Goal: Task Accomplishment & Management: Manage account settings

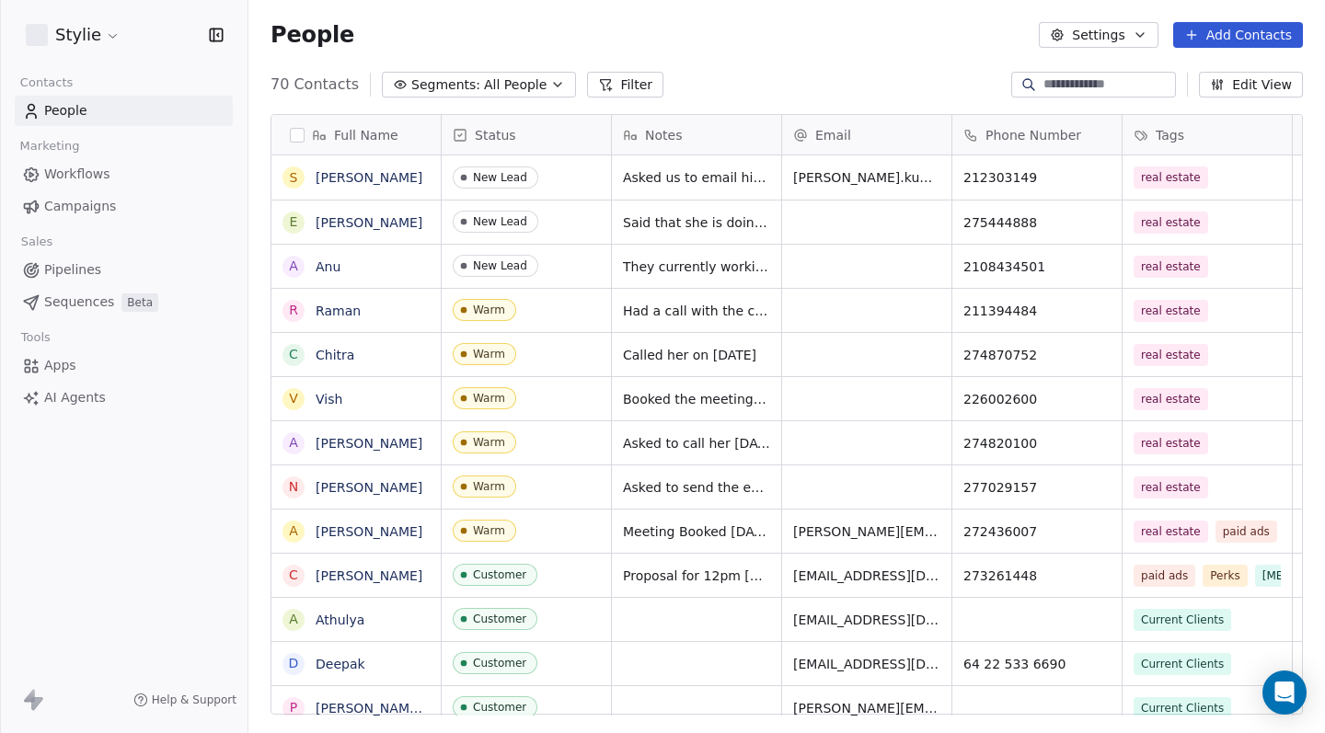
scroll to position [632, 1063]
click at [97, 277] on span "Pipelines" at bounding box center [72, 269] width 57 height 19
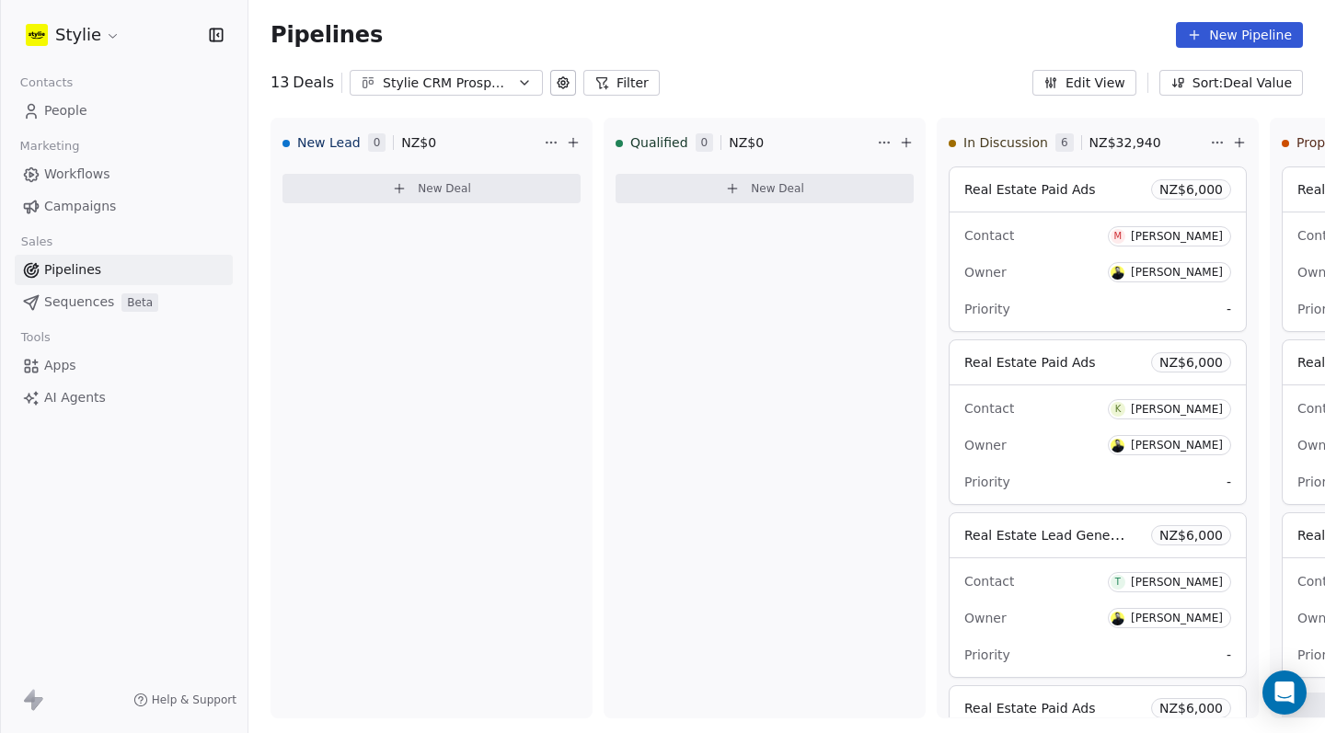
click at [1214, 52] on div "Pipelines New Pipeline" at bounding box center [786, 35] width 1076 height 70
click at [1214, 38] on button "New Pipeline" at bounding box center [1239, 35] width 127 height 26
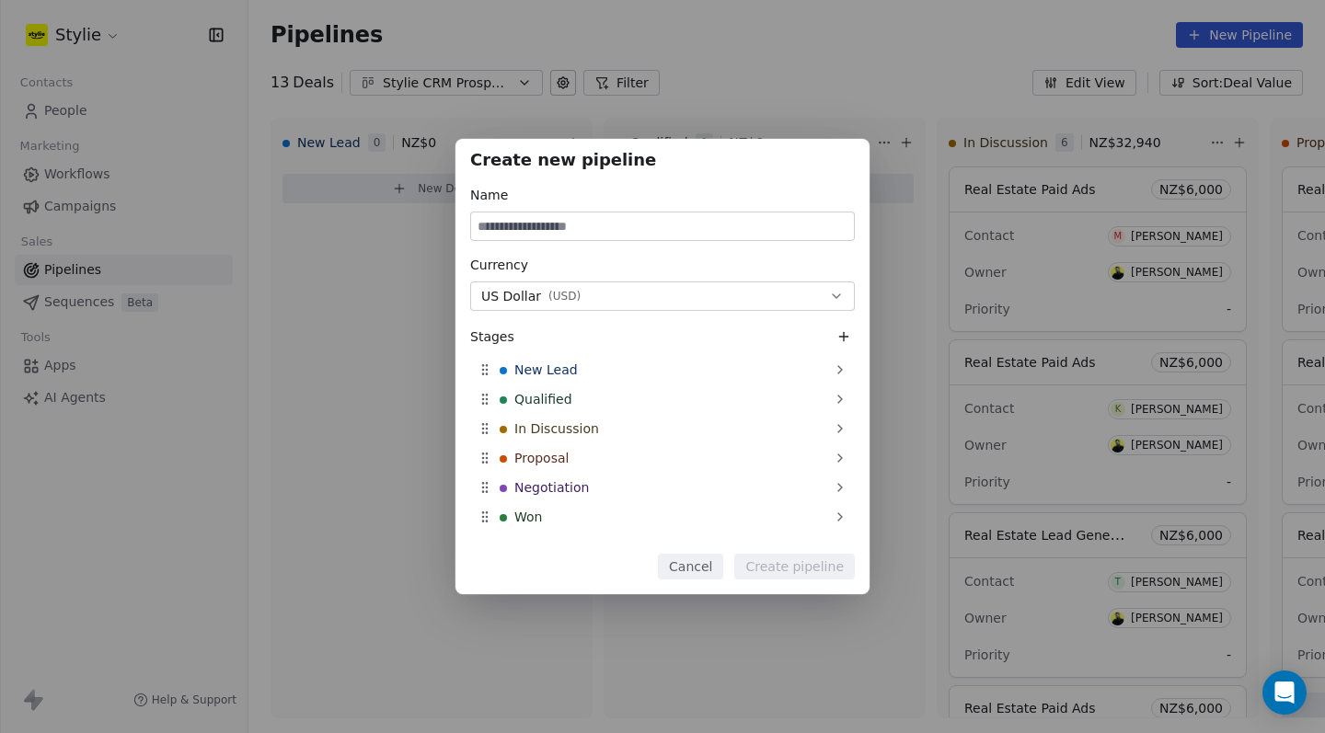
click at [689, 572] on button "Cancel" at bounding box center [690, 567] width 65 height 26
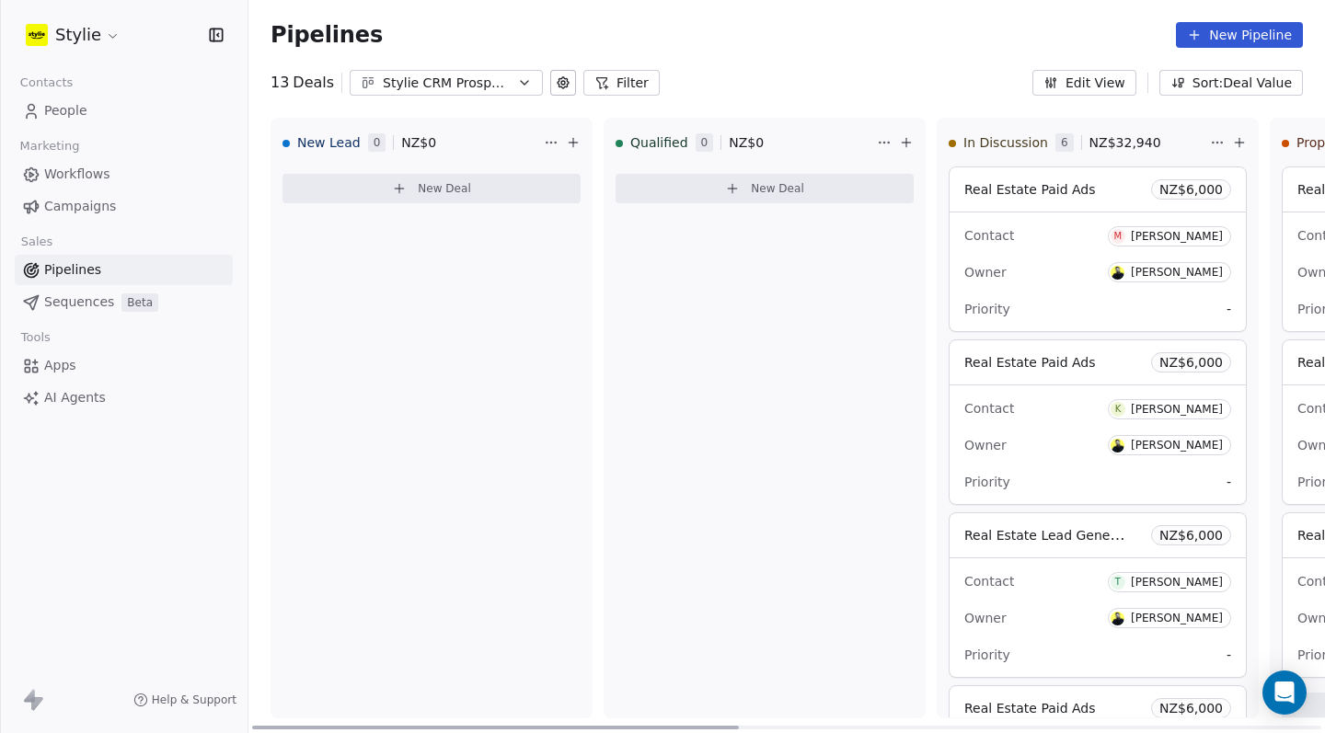
click at [719, 194] on button "New Deal" at bounding box center [765, 188] width 298 height 29
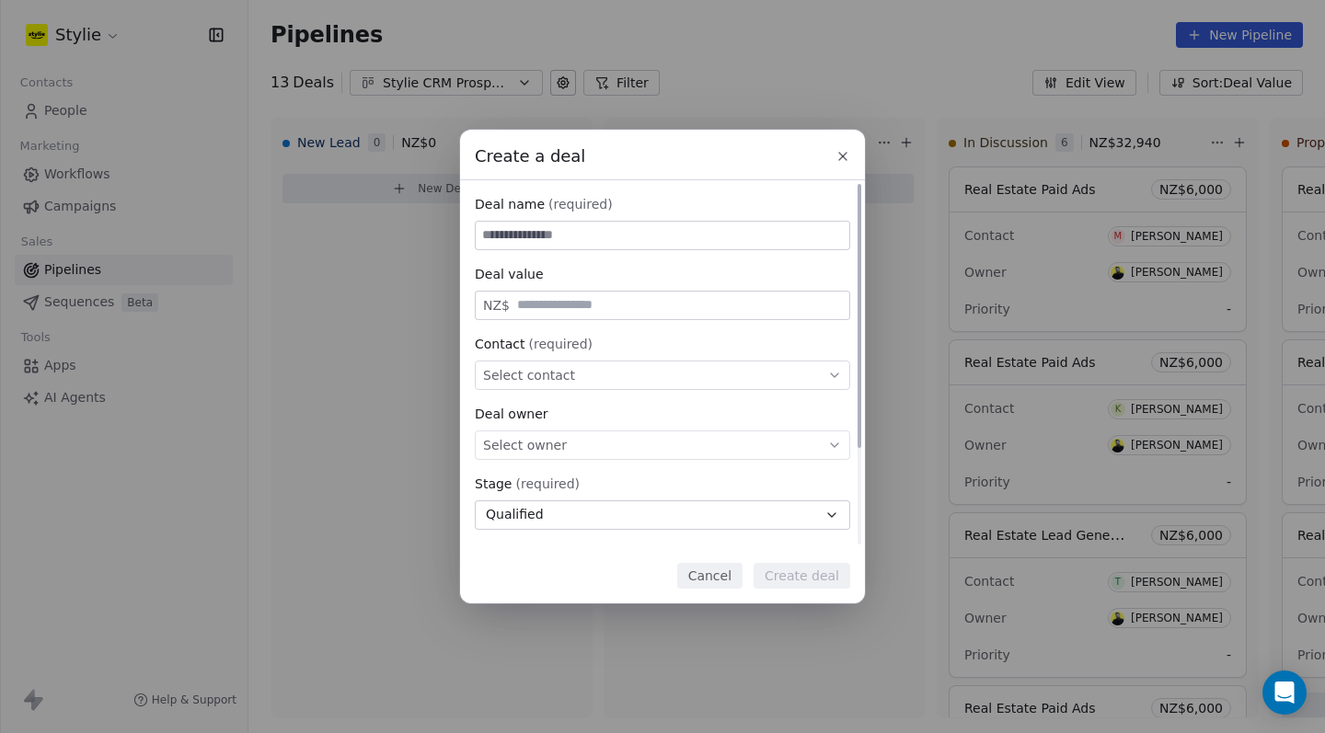
type input "*"
type input "**********"
click at [616, 296] on div "NZ$" at bounding box center [662, 305] width 375 height 29
click at [615, 299] on input "text" at bounding box center [679, 305] width 332 height 14
type input "*****"
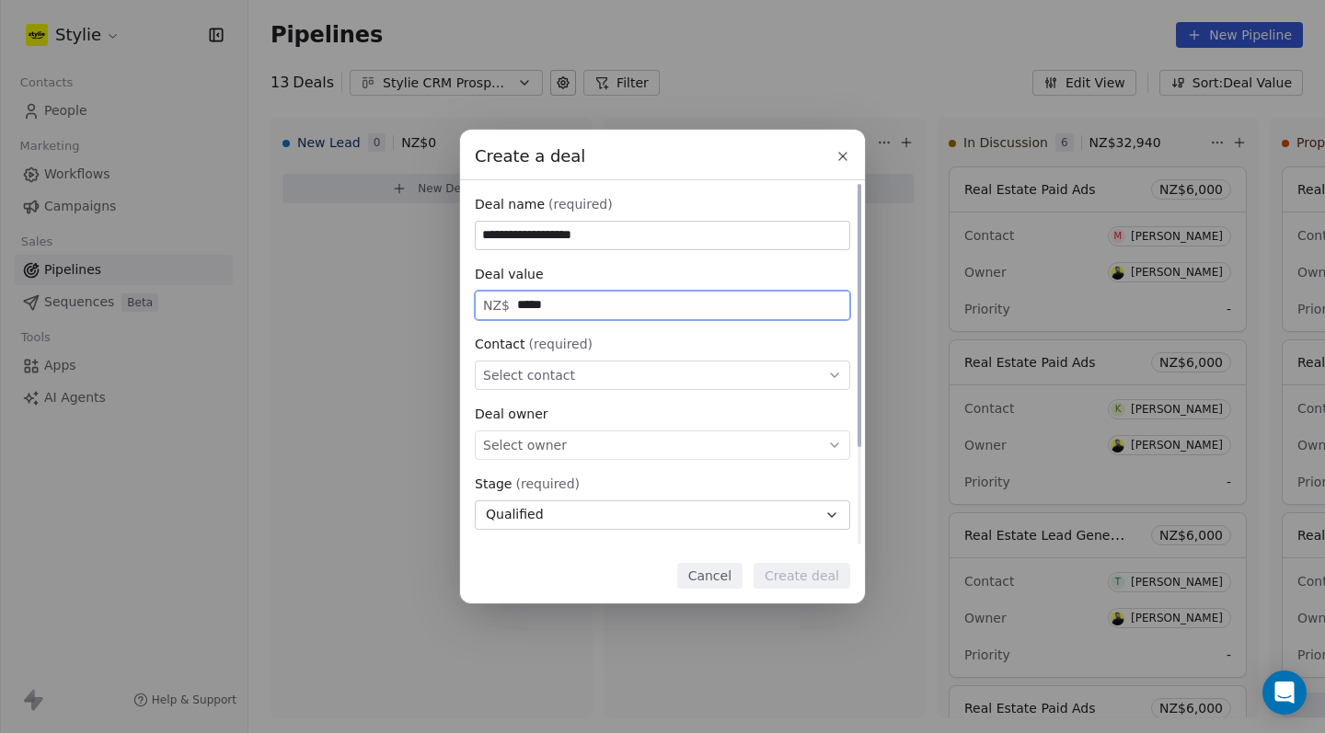
click at [661, 372] on div "Select contact" at bounding box center [662, 375] width 375 height 29
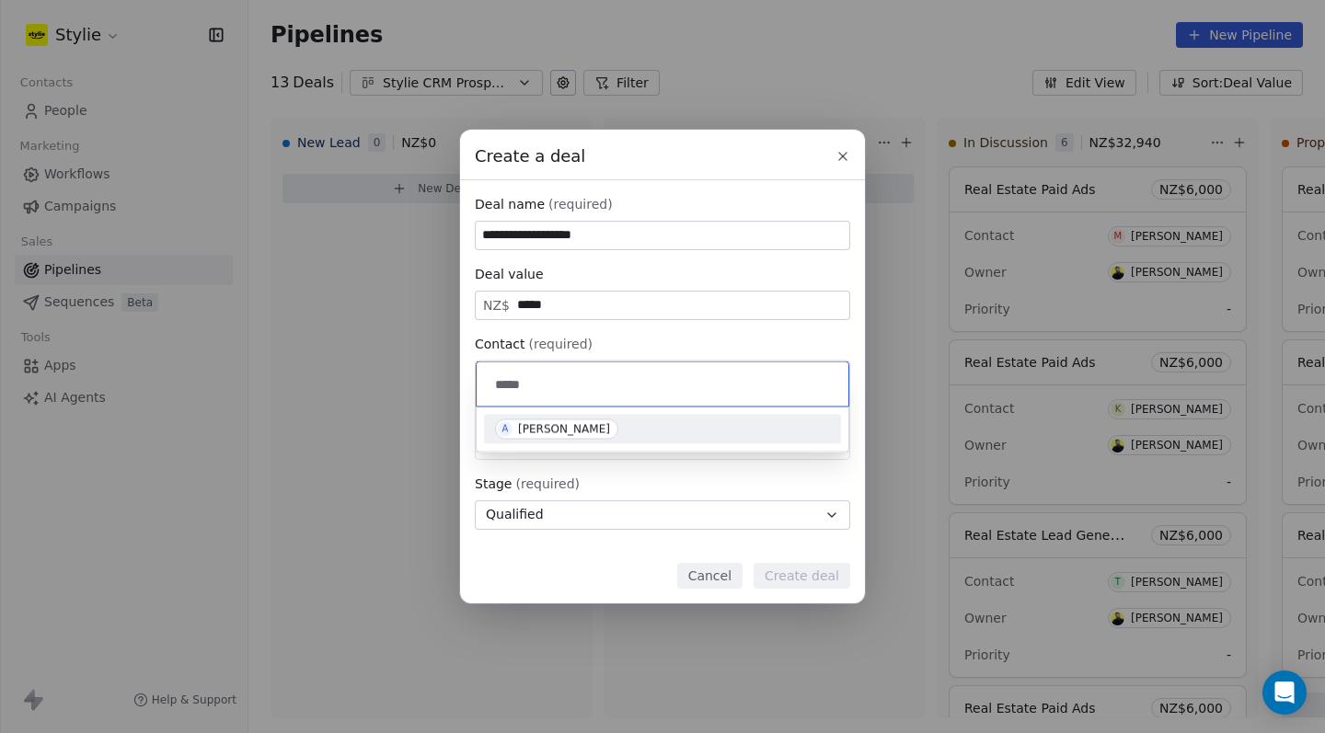
type input "*****"
click at [546, 420] on span "A [PERSON_NAME]" at bounding box center [556, 430] width 123 height 20
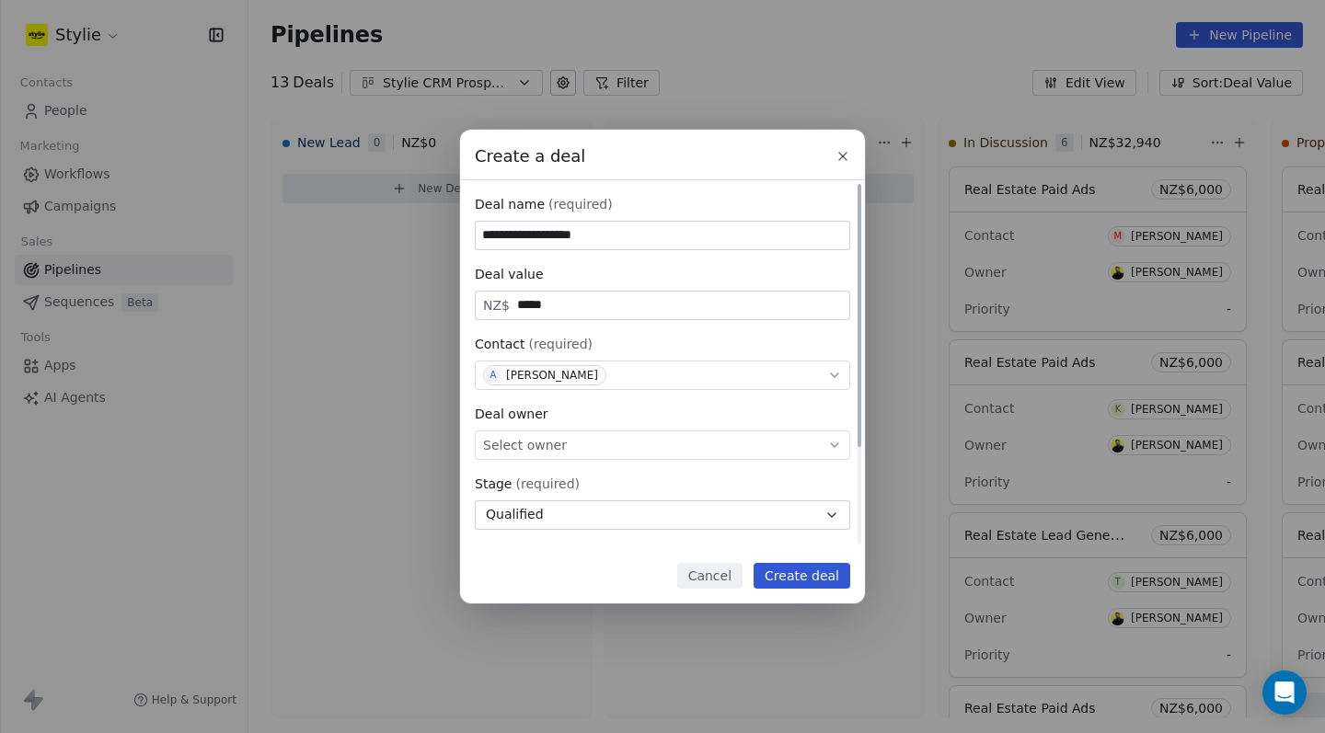
click at [616, 448] on div "Select owner" at bounding box center [662, 445] width 375 height 29
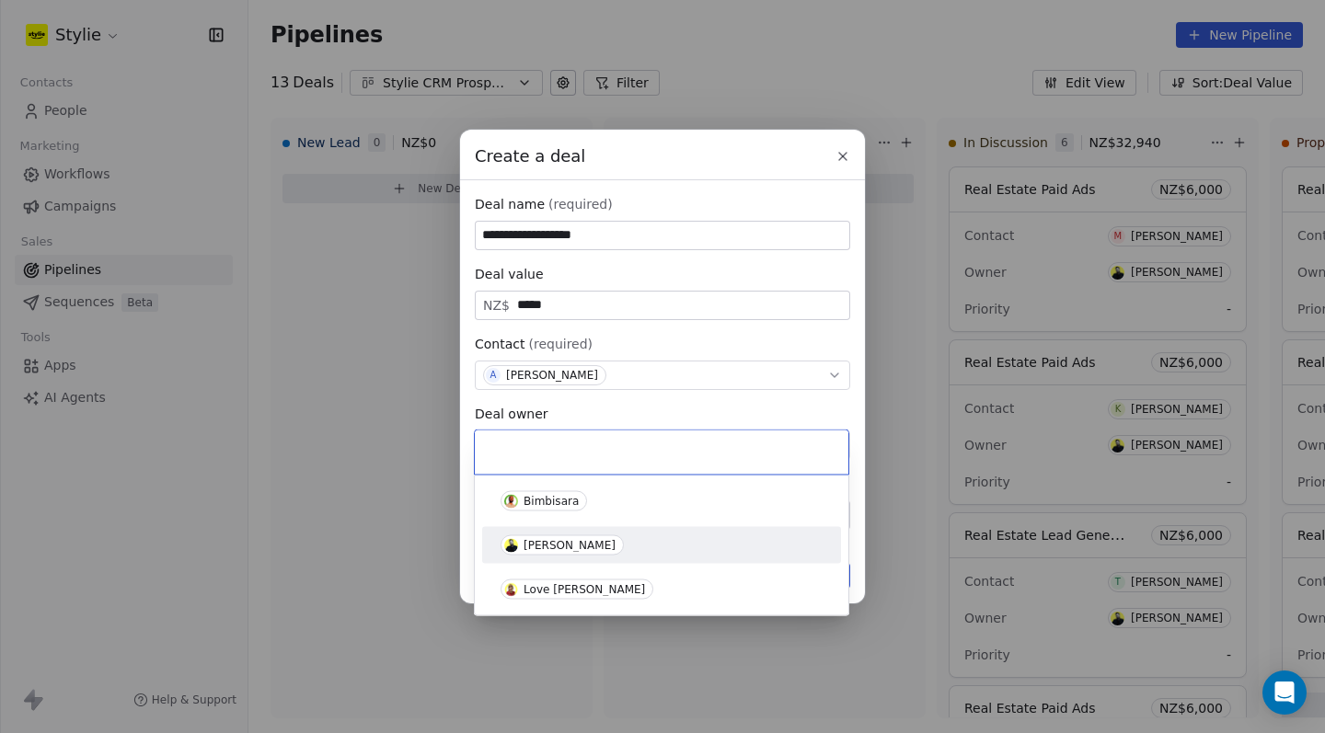
click at [554, 548] on div "[PERSON_NAME]" at bounding box center [570, 545] width 92 height 13
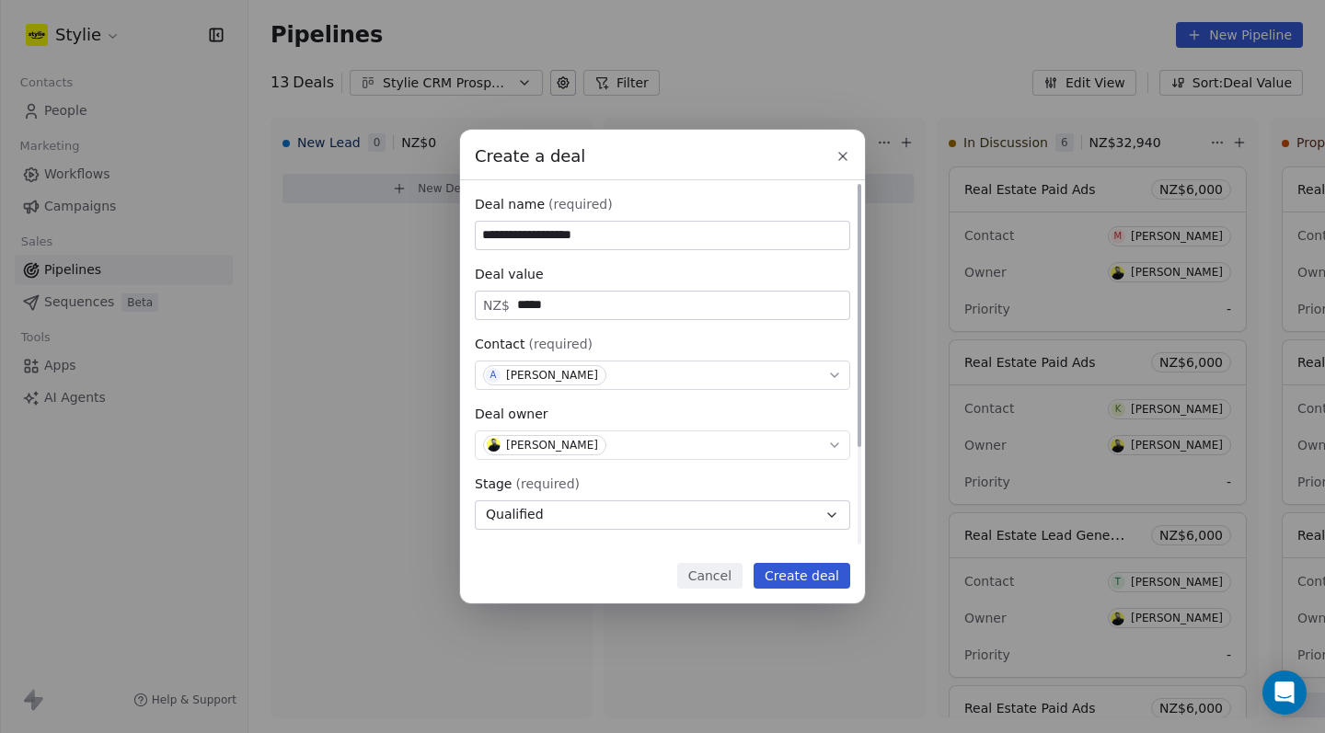
click at [580, 534] on div "**********" at bounding box center [662, 432] width 375 height 475
click at [581, 528] on button "Qualified" at bounding box center [662, 515] width 375 height 29
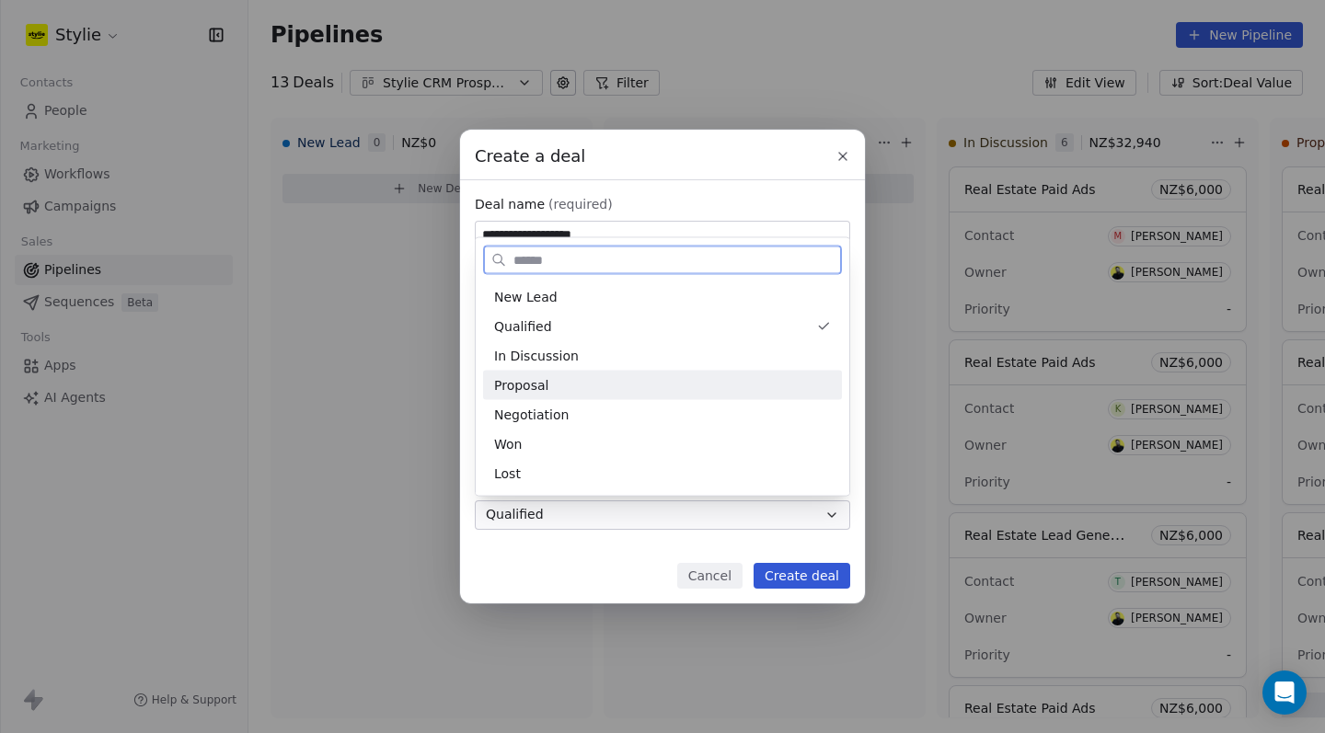
click at [570, 395] on div "Proposal" at bounding box center [662, 384] width 337 height 19
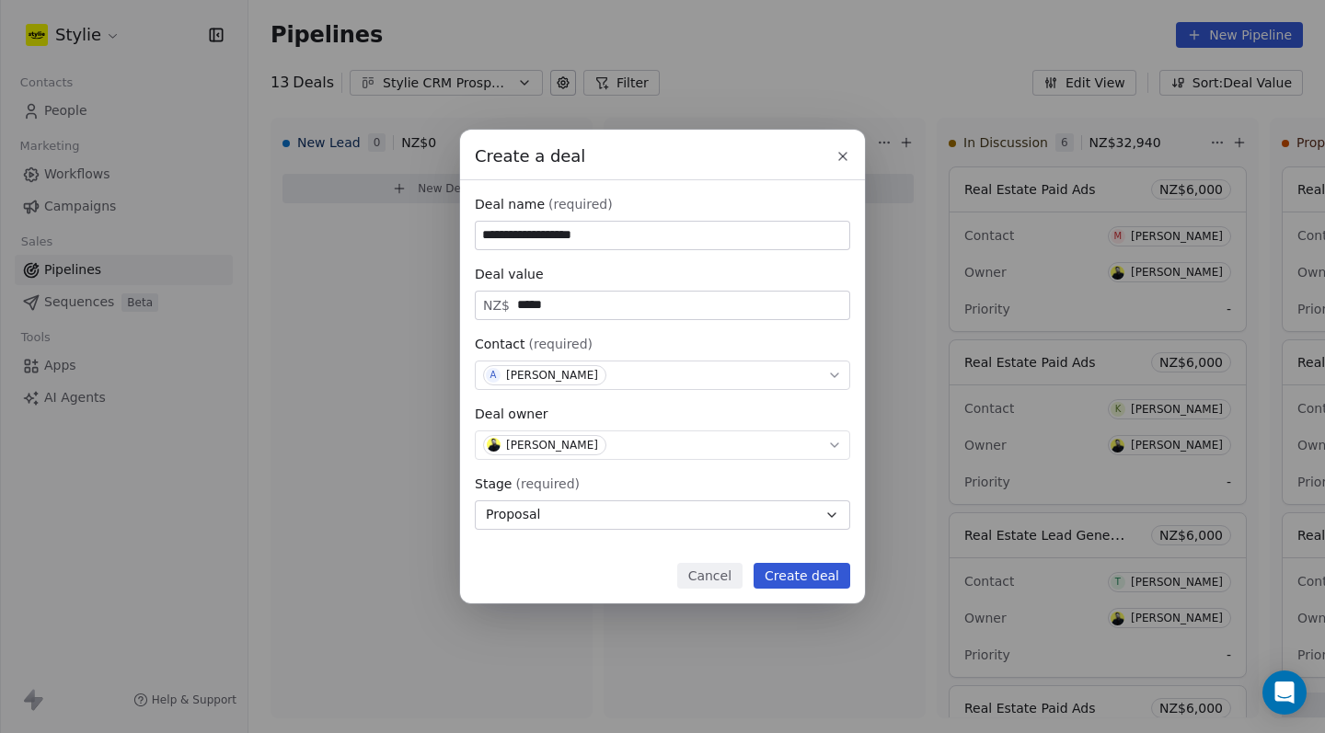
click at [815, 581] on button "Create deal" at bounding box center [802, 576] width 97 height 26
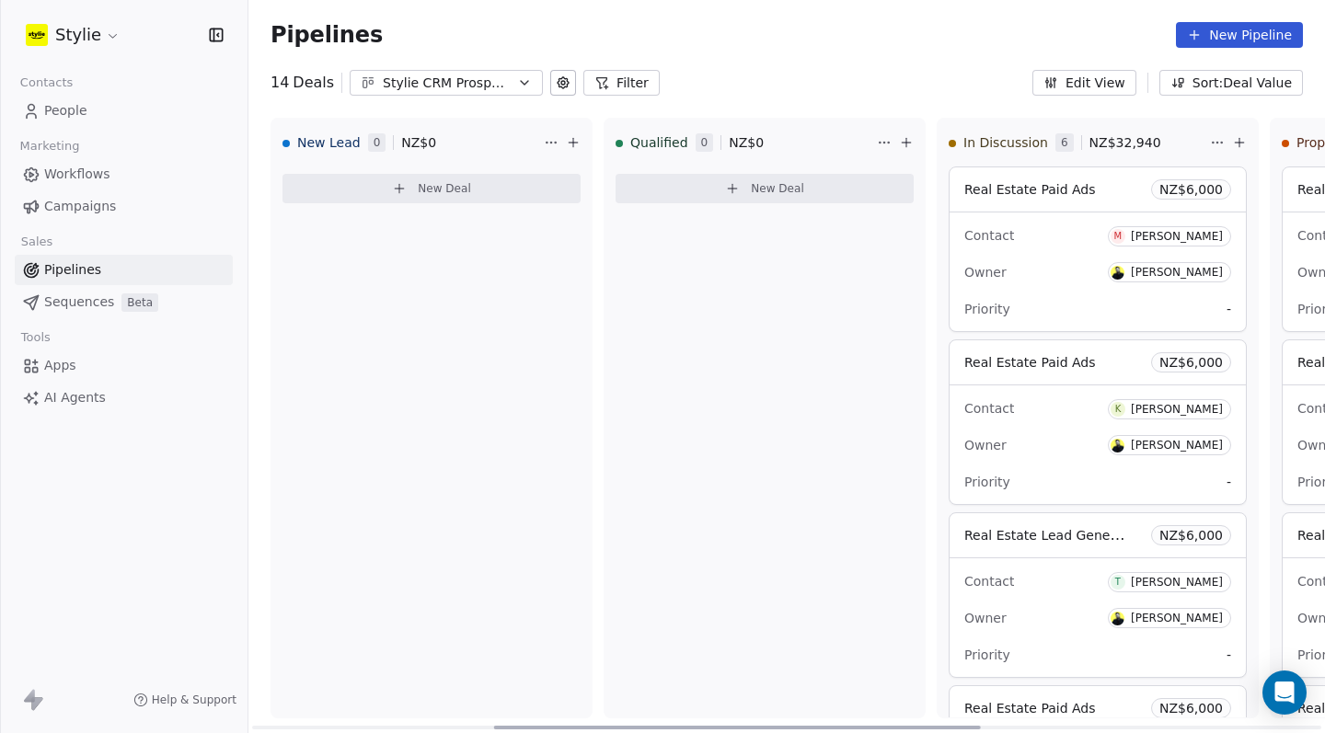
drag, startPoint x: 587, startPoint y: 725, endPoint x: 214, endPoint y: 514, distance: 428.1
click at [218, 516] on div "Stylie Contacts People Marketing Workflows Campaigns Sales Pipelines Sequences …" at bounding box center [662, 366] width 1325 height 733
click at [557, 199] on button "New Deal" at bounding box center [431, 188] width 298 height 29
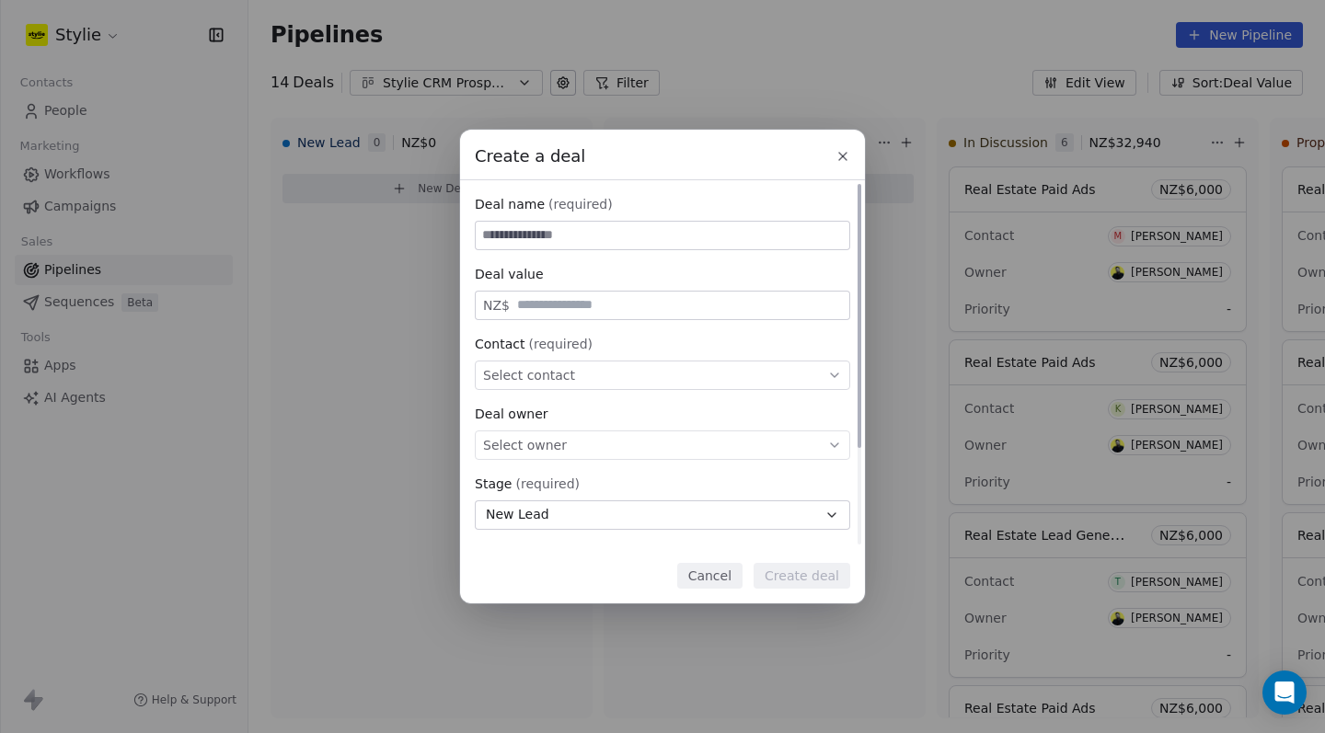
type input "*"
type input "**********"
click at [616, 319] on div "NZ$" at bounding box center [662, 305] width 375 height 29
click at [618, 308] on input "text" at bounding box center [679, 305] width 332 height 14
type input "*****"
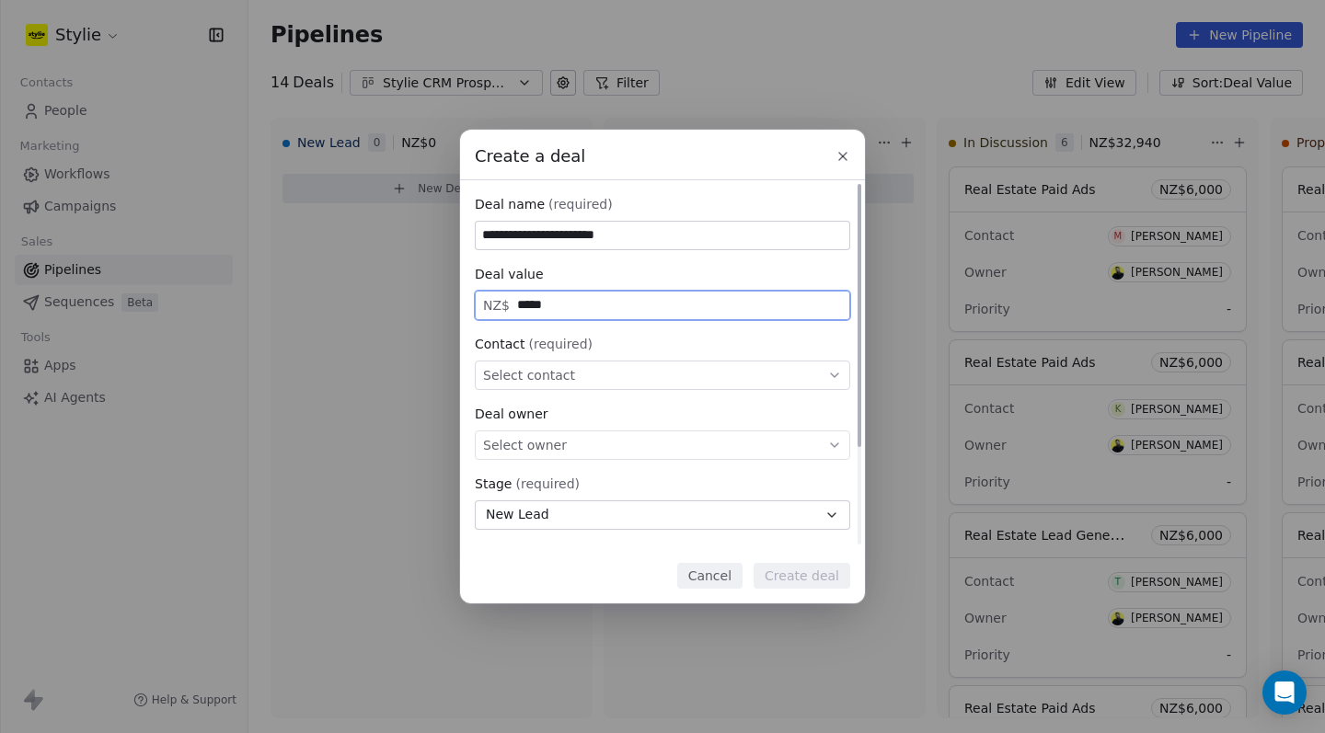
click at [616, 375] on div "Select contact" at bounding box center [662, 375] width 375 height 29
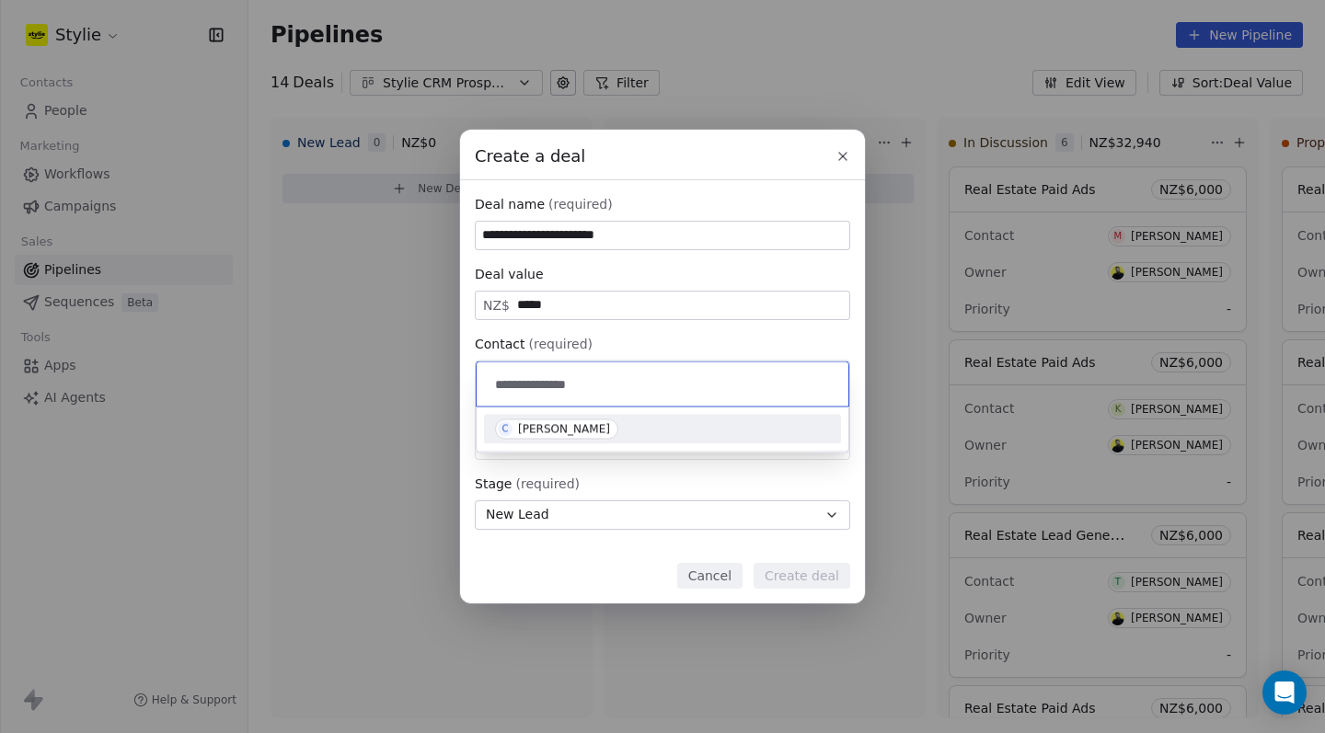
type input "**********"
click at [560, 431] on div "[PERSON_NAME]" at bounding box center [564, 429] width 92 height 13
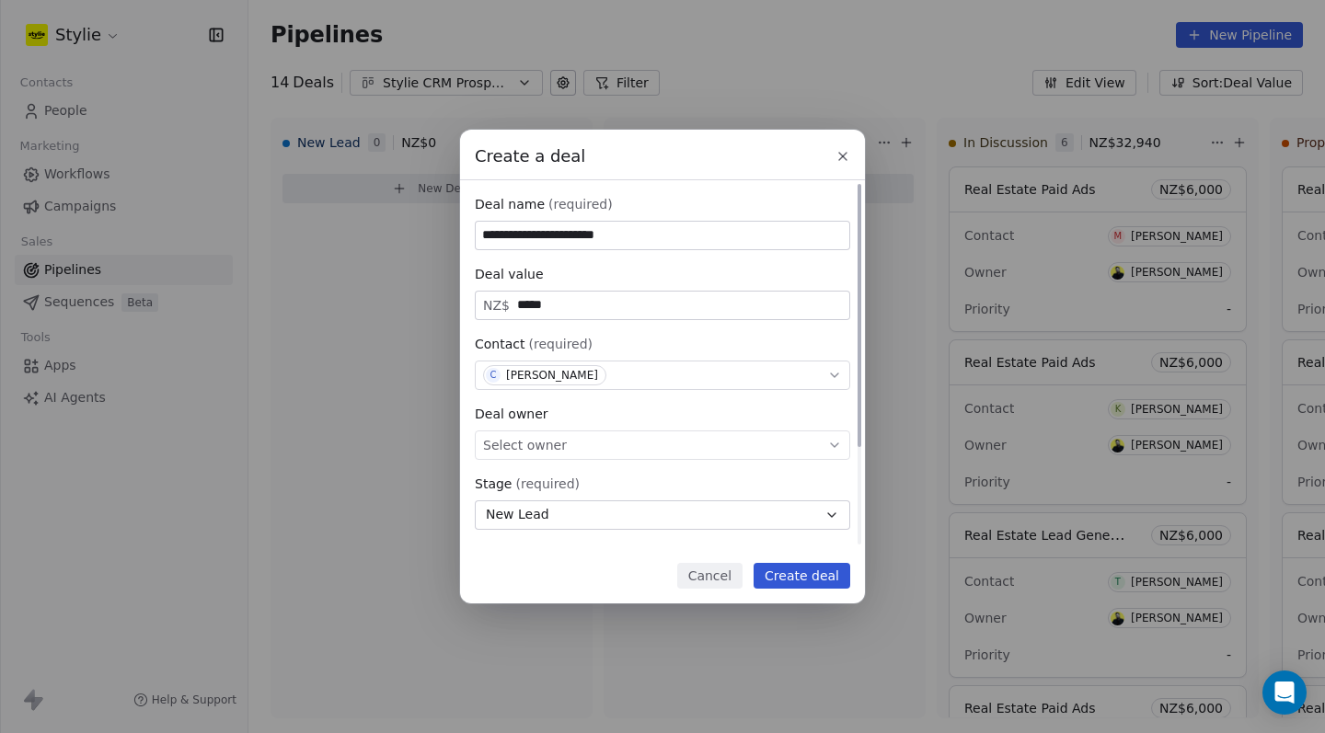
click at [585, 447] on div "Select owner" at bounding box center [662, 445] width 375 height 29
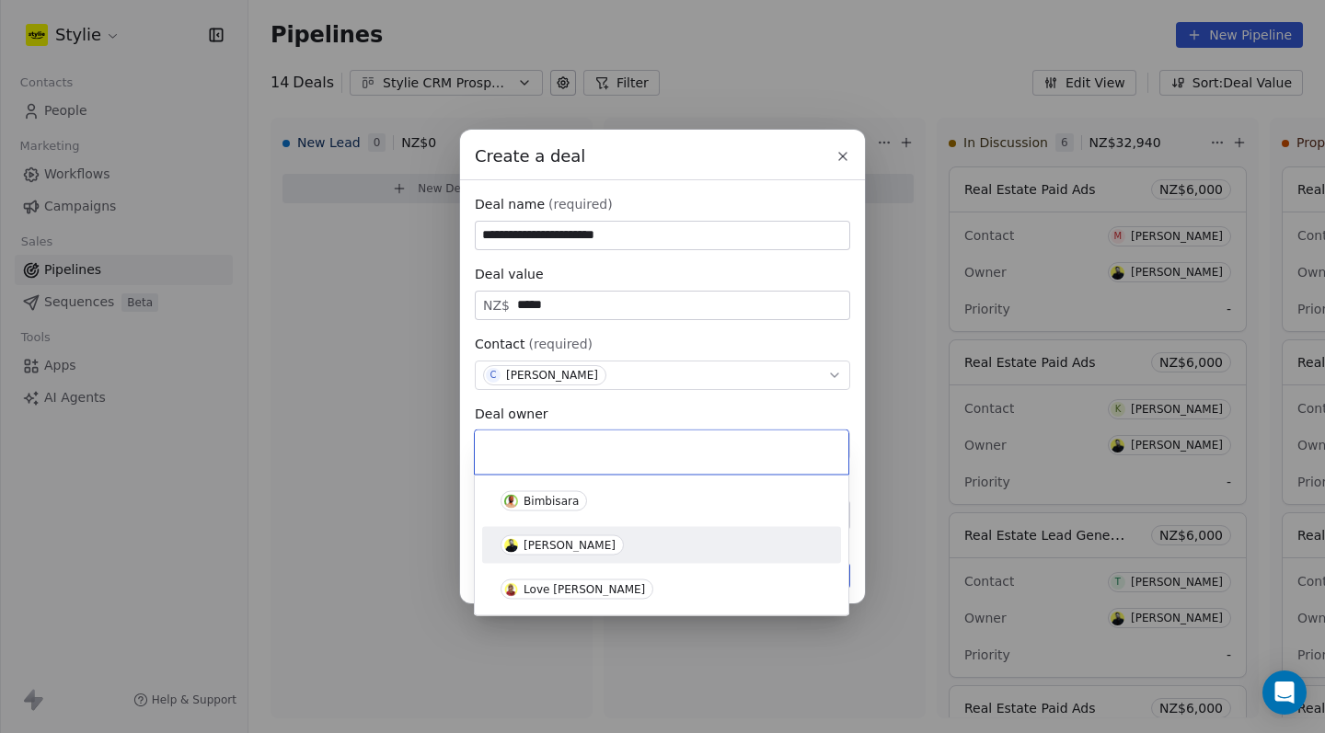
click at [546, 555] on span "[PERSON_NAME]" at bounding box center [562, 545] width 123 height 20
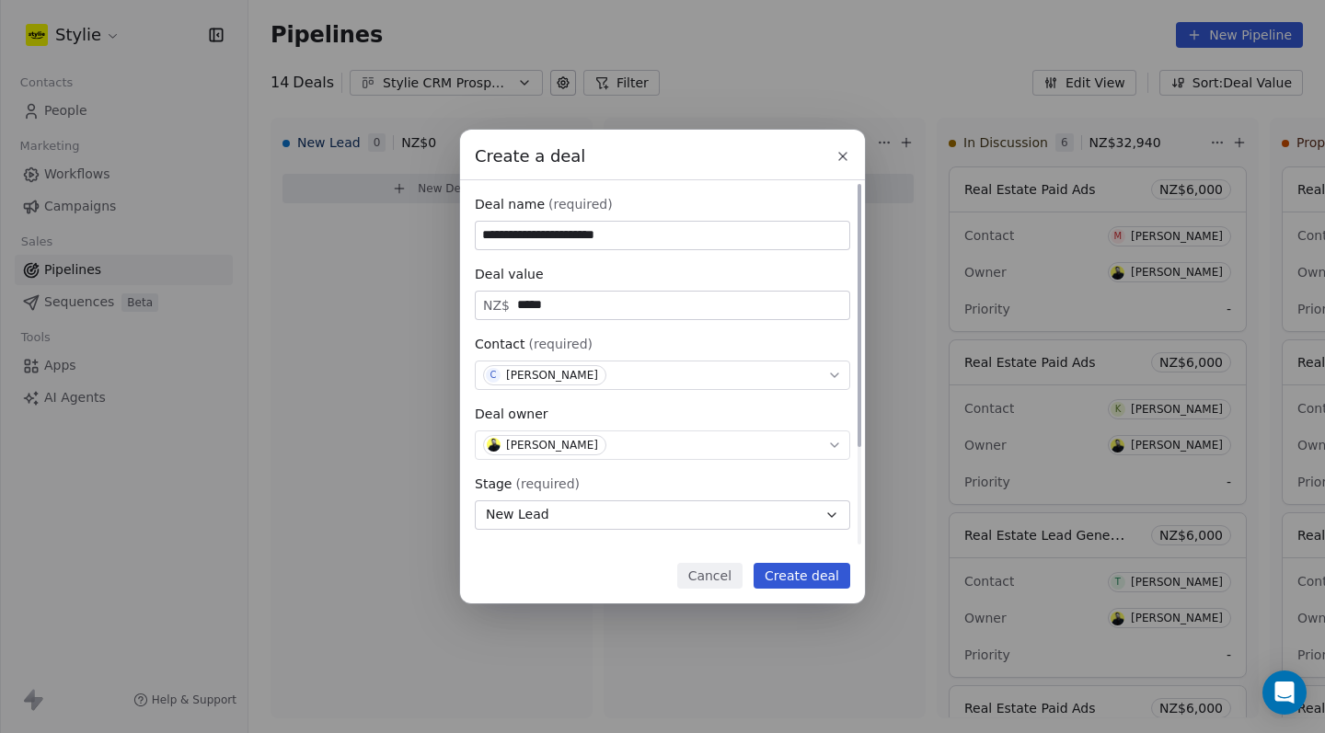
click at [555, 534] on div "**********" at bounding box center [662, 432] width 375 height 475
click at [564, 519] on button "New Lead" at bounding box center [662, 515] width 375 height 29
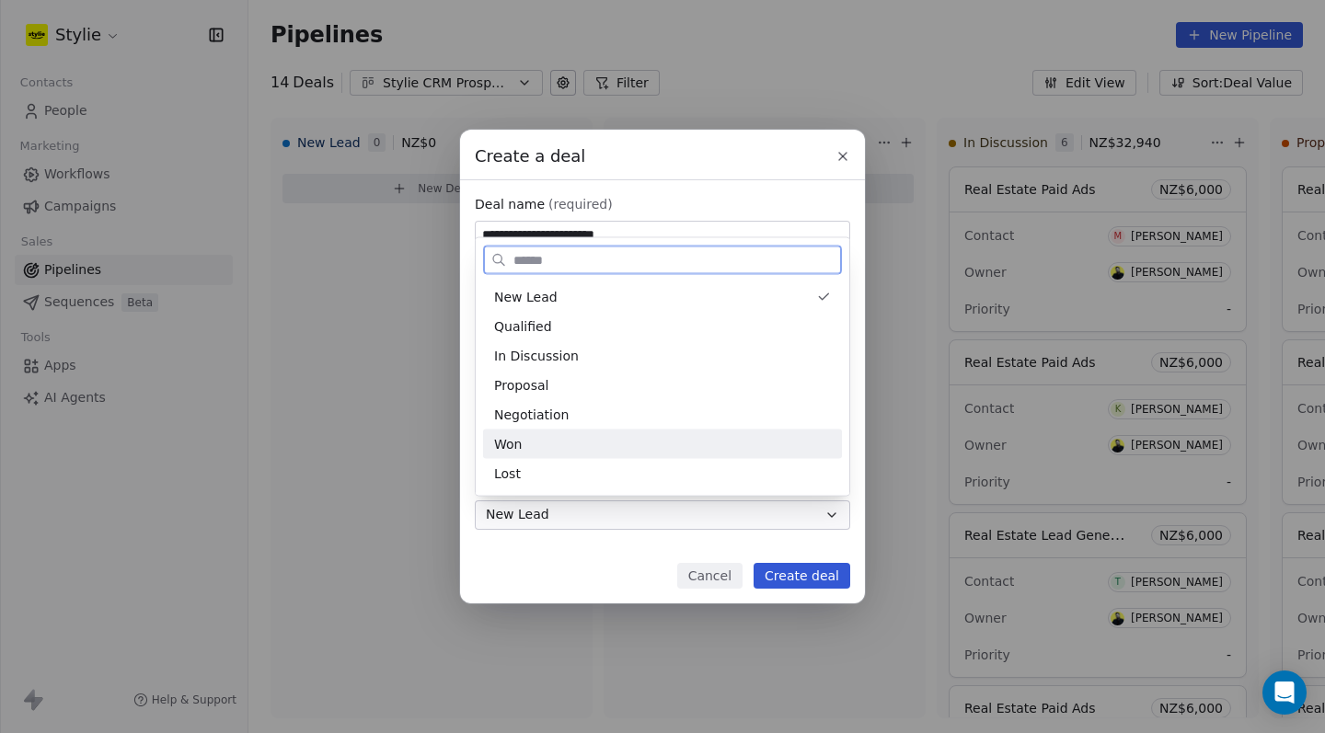
click at [572, 457] on div "Won" at bounding box center [662, 444] width 359 height 29
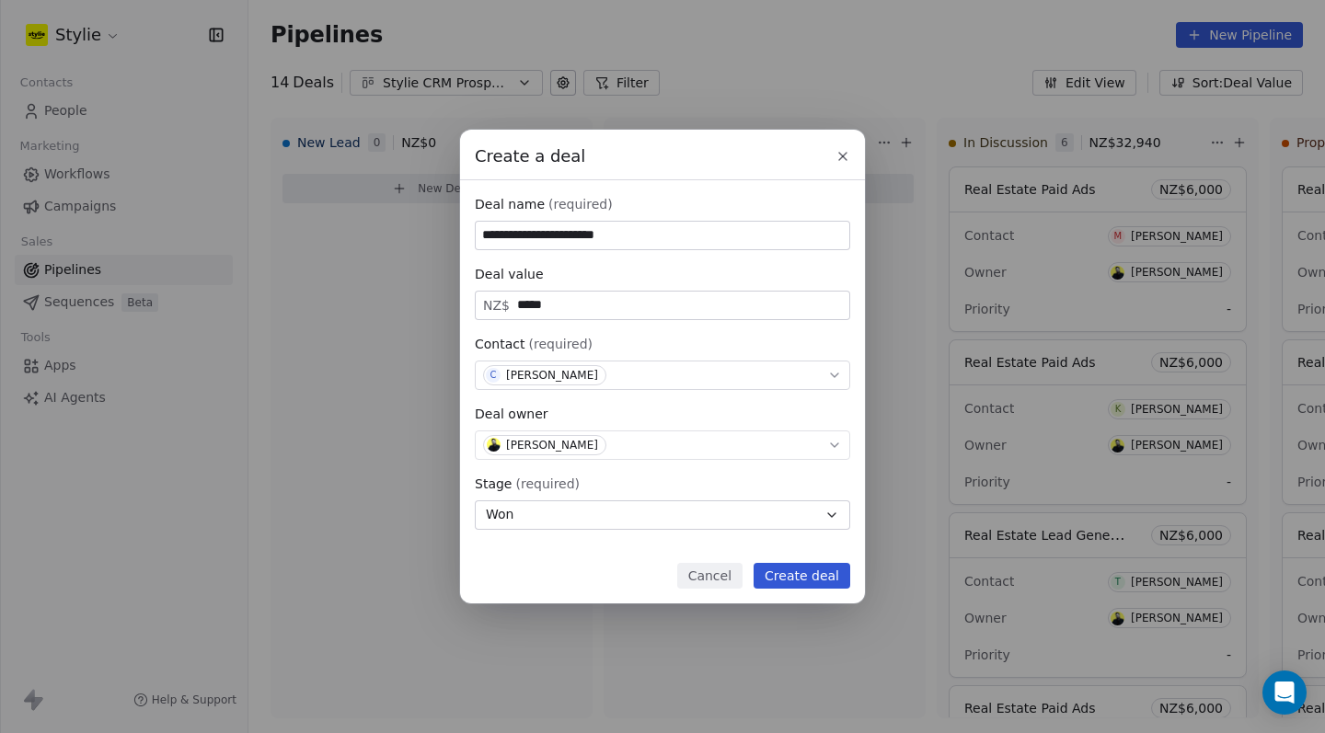
click at [792, 572] on button "Create deal" at bounding box center [802, 576] width 97 height 26
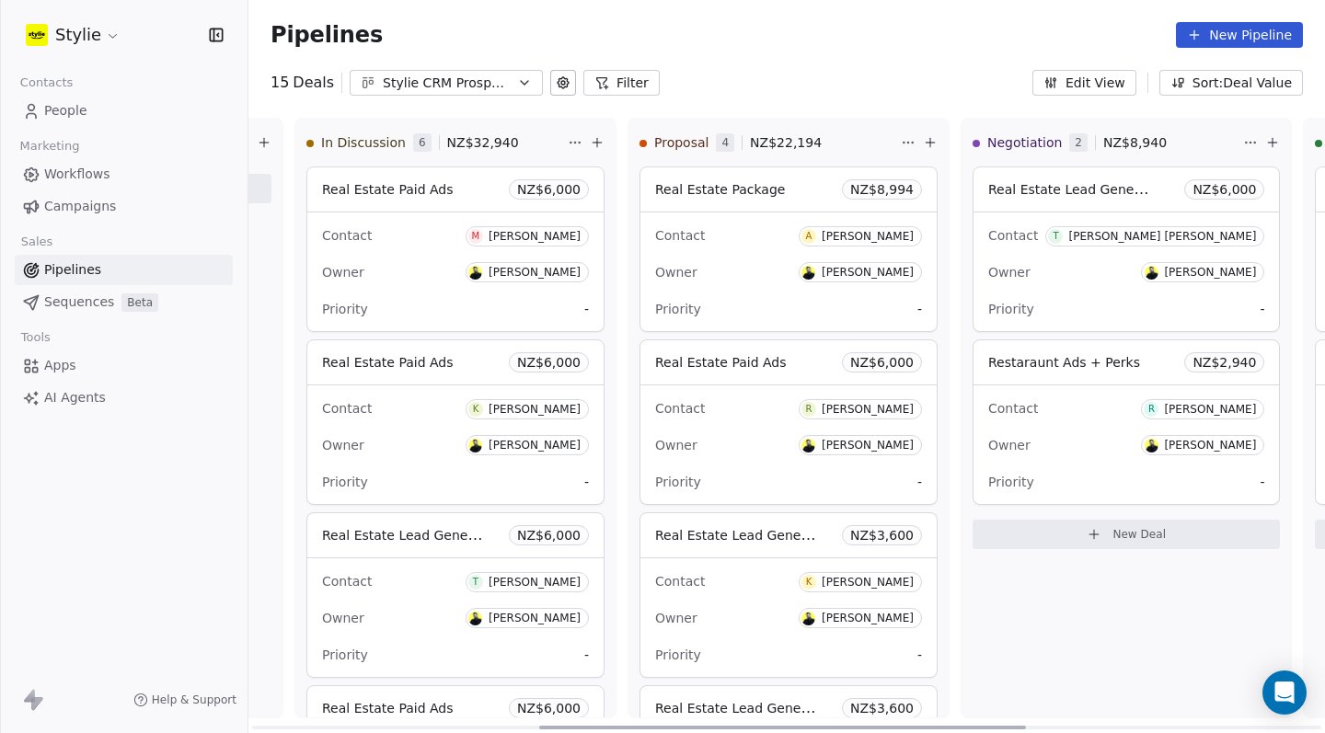
scroll to position [0, 628]
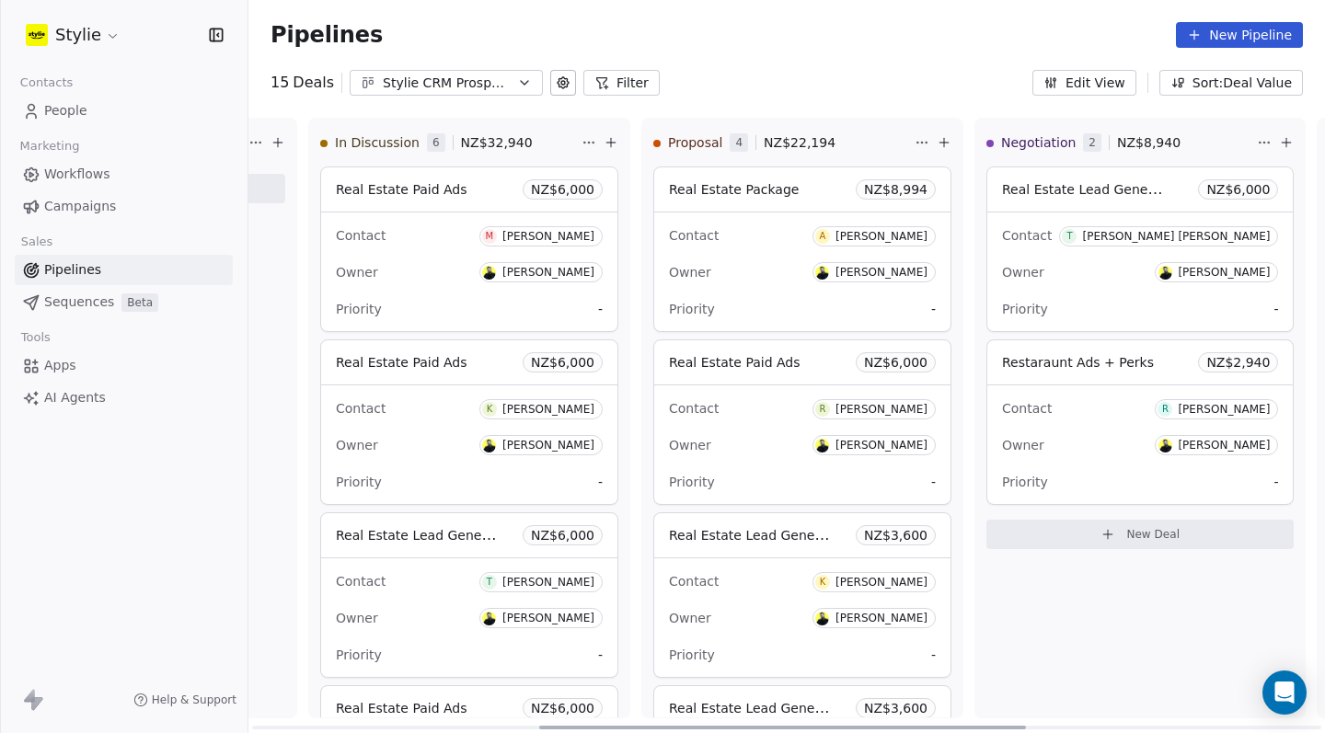
drag, startPoint x: 691, startPoint y: 727, endPoint x: 974, endPoint y: 539, distance: 339.9
click at [975, 551] on div "New Lead 0 NZ$ 0 New Deal Qualified 0 NZ$ 0 New Deal In Discussion 6 NZ$ 32,940…" at bounding box center [786, 426] width 1076 height 616
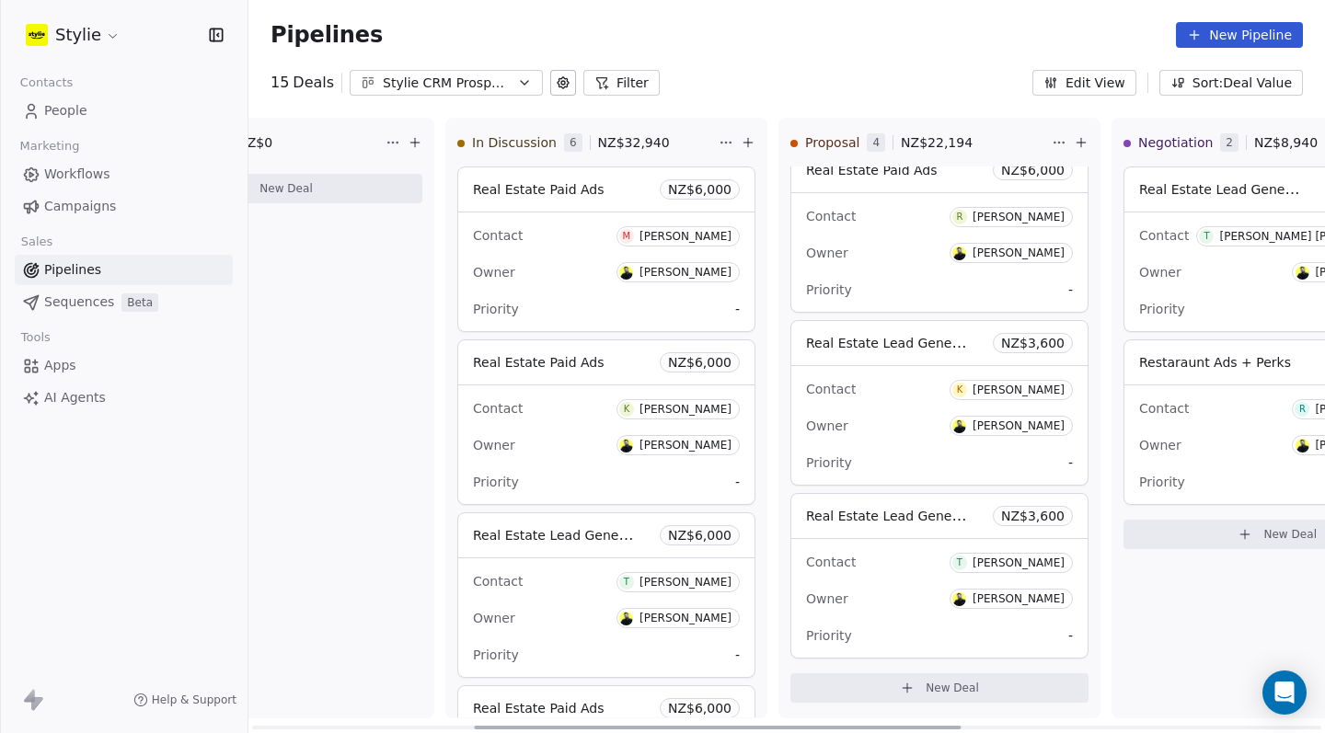
scroll to position [0, 489]
drag, startPoint x: 758, startPoint y: 722, endPoint x: 696, endPoint y: 723, distance: 62.6
click at [696, 726] on div at bounding box center [717, 728] width 487 height 4
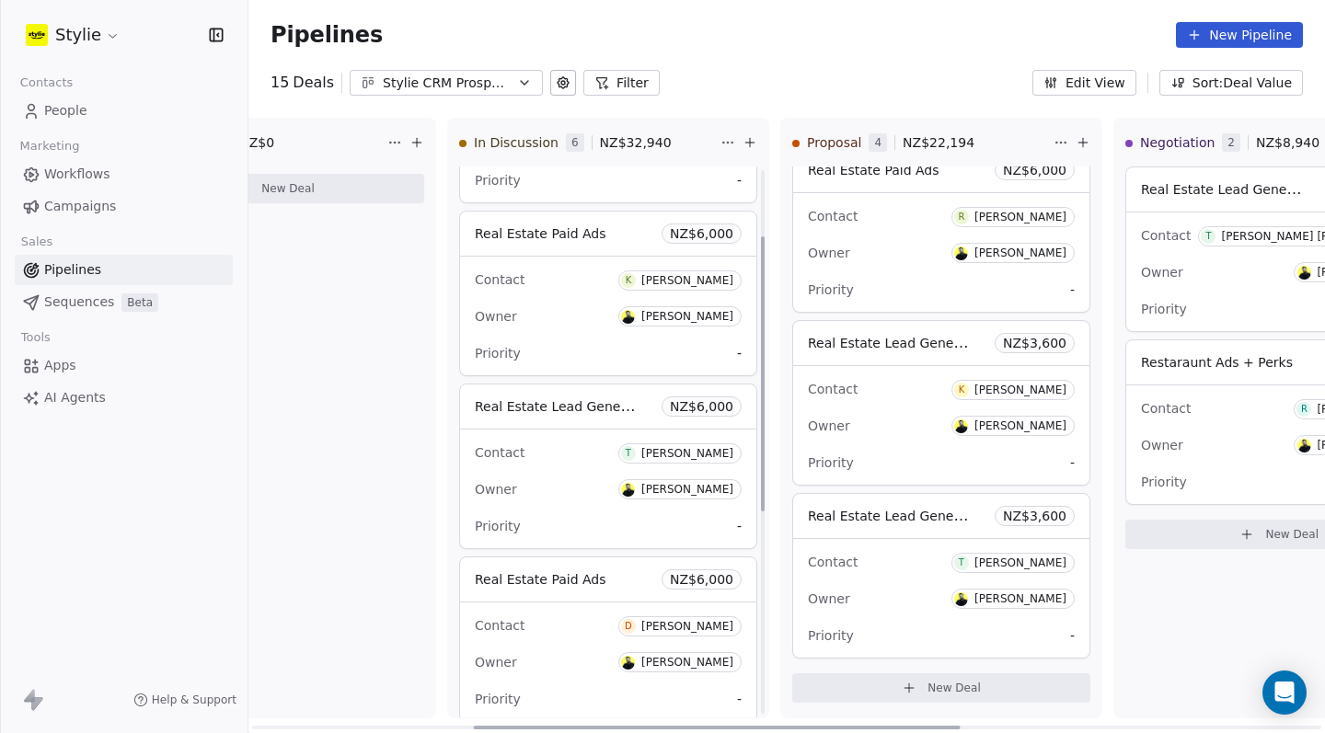
scroll to position [159, 0]
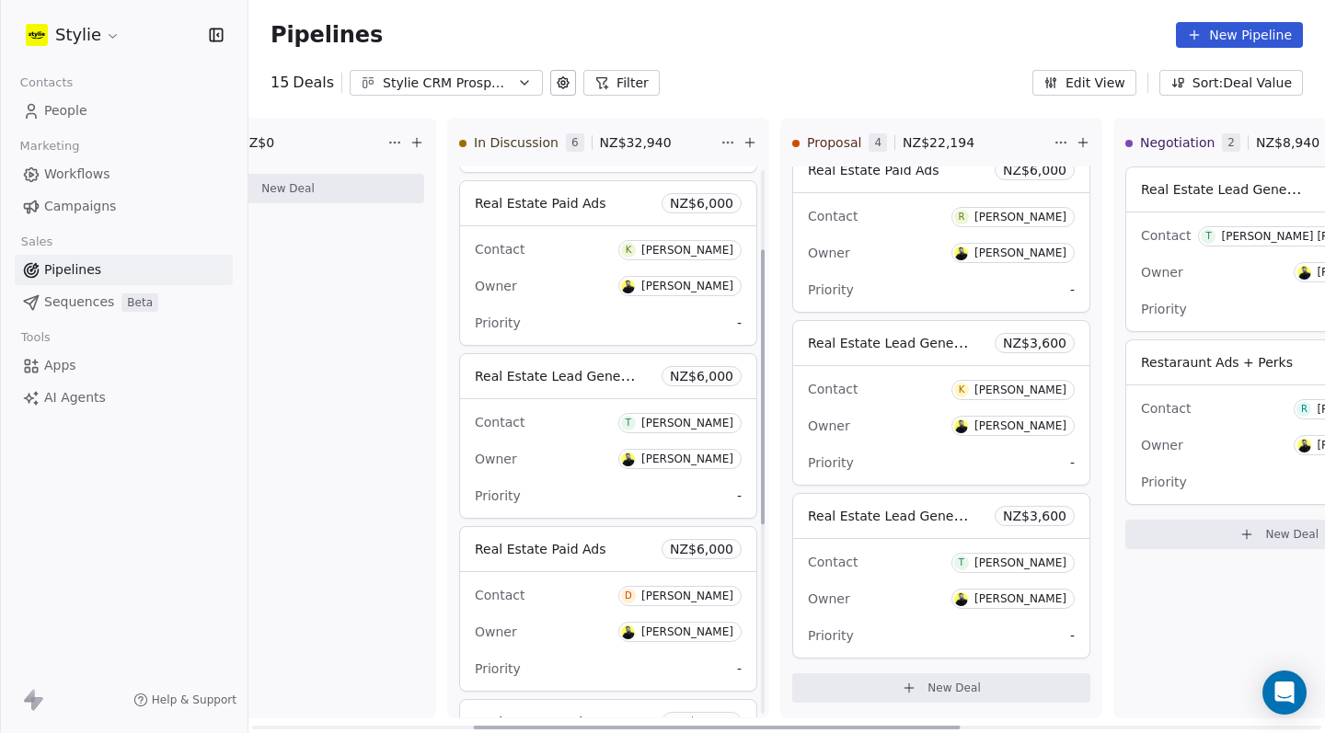
click at [553, 417] on div "Contact T [PERSON_NAME]" at bounding box center [608, 422] width 267 height 30
